Goal: Information Seeking & Learning: Check status

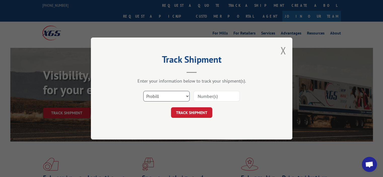
click at [181, 96] on select "Select category... Probill BOL PO" at bounding box center [166, 96] width 46 height 11
select select "bol"
click at [143, 91] on select "Select category... Probill BOL PO" at bounding box center [166, 96] width 46 height 11
click at [207, 93] on input at bounding box center [216, 96] width 46 height 11
type input "4084941"
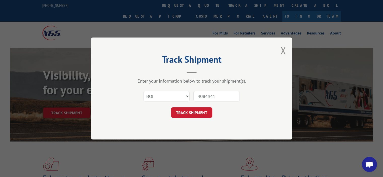
click button "TRACK SHIPMENT" at bounding box center [191, 112] width 41 height 11
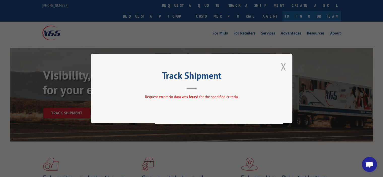
click at [283, 66] on button "Close modal" at bounding box center [283, 66] width 6 height 13
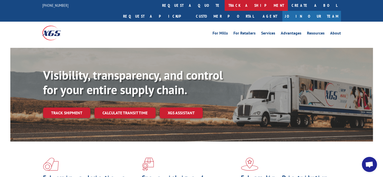
click at [224, 8] on link "track a shipment" at bounding box center [255, 5] width 63 height 11
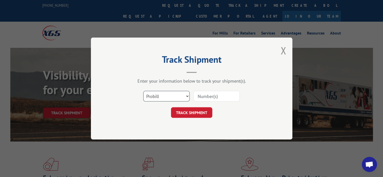
click at [168, 95] on select "Select category... Probill BOL PO" at bounding box center [166, 96] width 46 height 11
select select "bol"
click at [143, 91] on select "Select category... Probill BOL PO" at bounding box center [166, 96] width 46 height 11
click at [222, 97] on input at bounding box center [216, 96] width 46 height 11
type input "4085300"
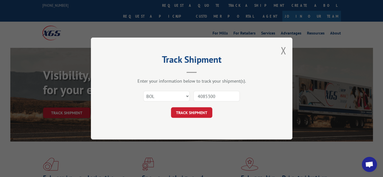
click button "TRACK SHIPMENT" at bounding box center [191, 112] width 41 height 11
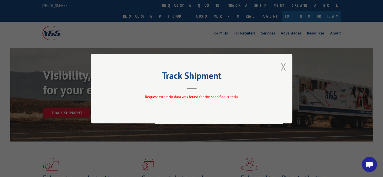
click at [285, 65] on button "Close modal" at bounding box center [283, 66] width 6 height 13
